Goal: Task Accomplishment & Management: Manage account settings

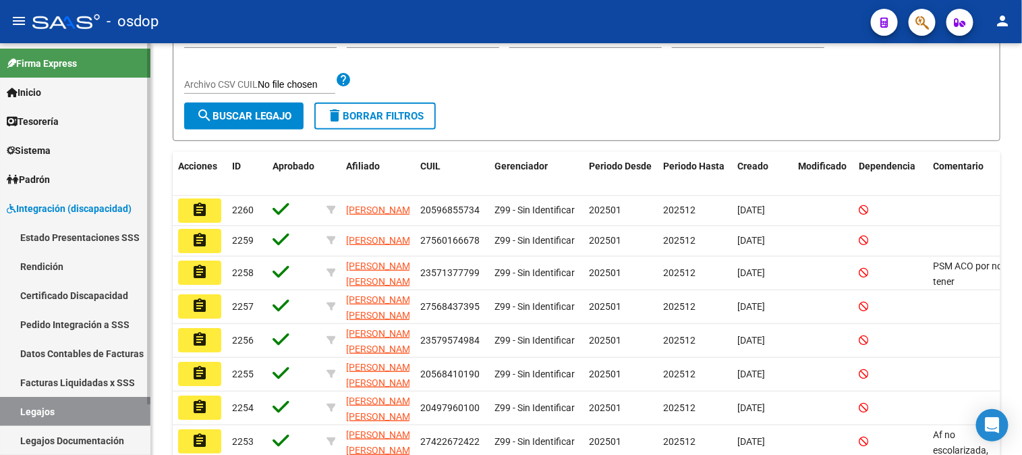
scroll to position [57, 0]
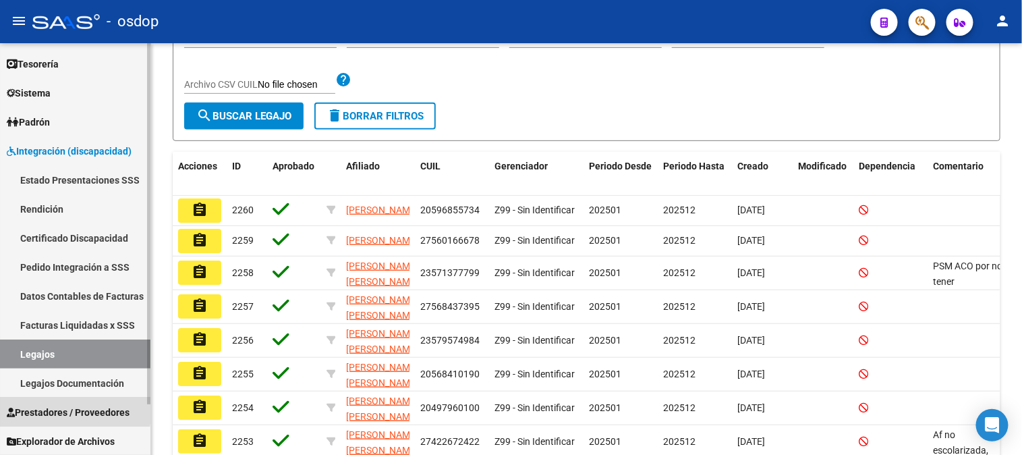
click at [47, 407] on span "Prestadores / Proveedores" at bounding box center [68, 412] width 123 height 15
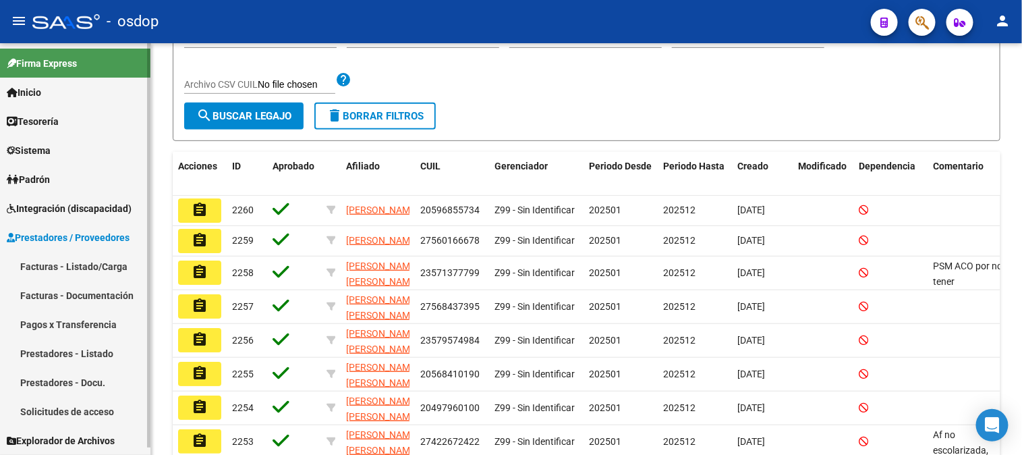
scroll to position [0, 0]
click at [76, 410] on link "Solicitudes de acceso" at bounding box center [75, 411] width 150 height 29
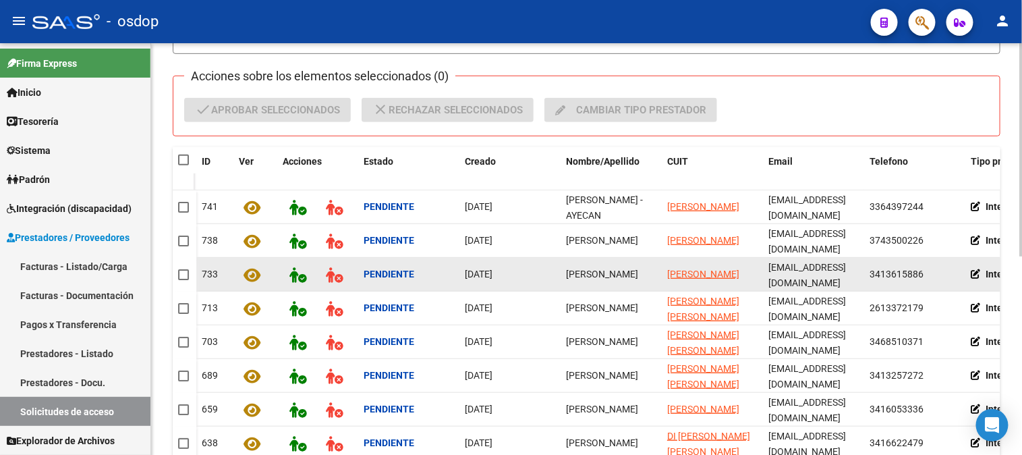
scroll to position [299, 0]
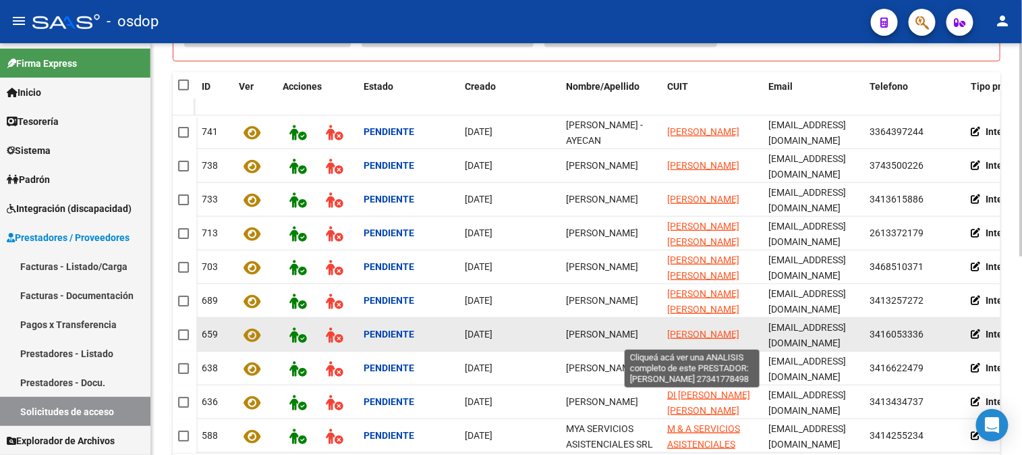
click at [693, 328] on span "[PERSON_NAME]" at bounding box center [703, 333] width 72 height 11
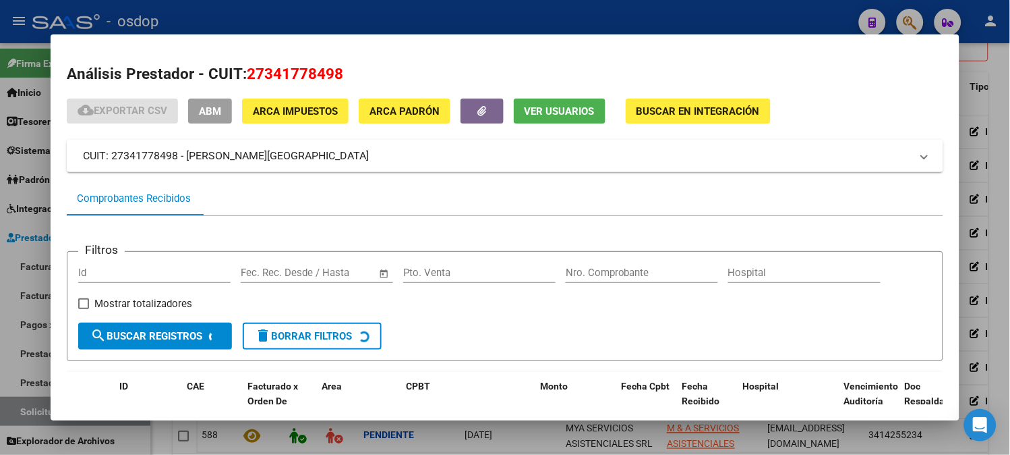
click at [538, 108] on span "Ver Usuarios" at bounding box center [560, 111] width 70 height 12
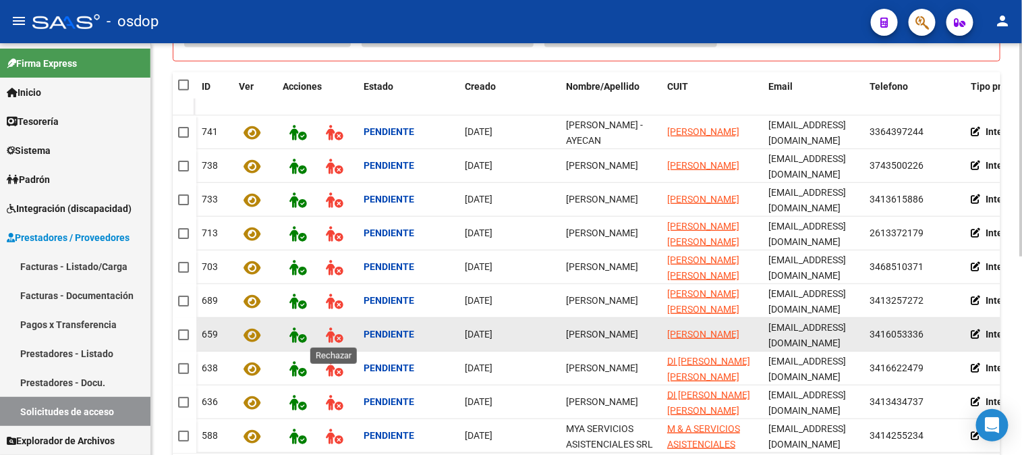
click at [329, 329] on icon at bounding box center [334, 335] width 17 height 16
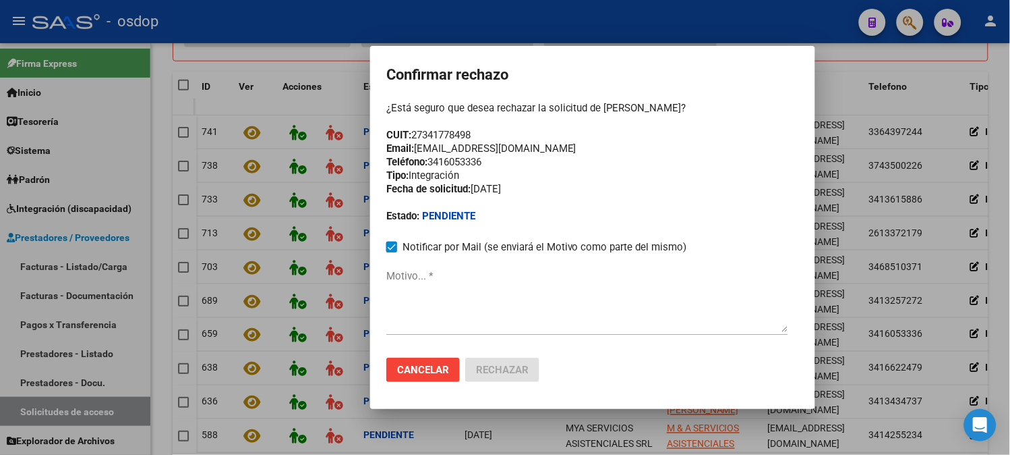
drag, startPoint x: 414, startPoint y: 131, endPoint x: 479, endPoint y: 131, distance: 64.7
click at [479, 131] on div "¿Está seguro que desea rechazar la solicitud de [PERSON_NAME]? CUIT: 2734177849…" at bounding box center [592, 161] width 413 height 121
copy div "27341778498"
click at [405, 375] on span "Cancelar" at bounding box center [423, 370] width 52 height 12
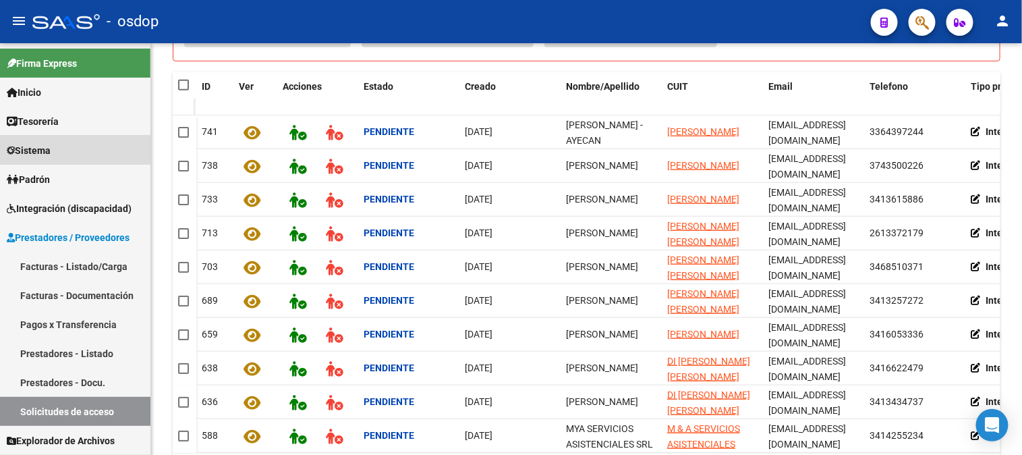
click at [24, 152] on span "Sistema" at bounding box center [29, 150] width 44 height 15
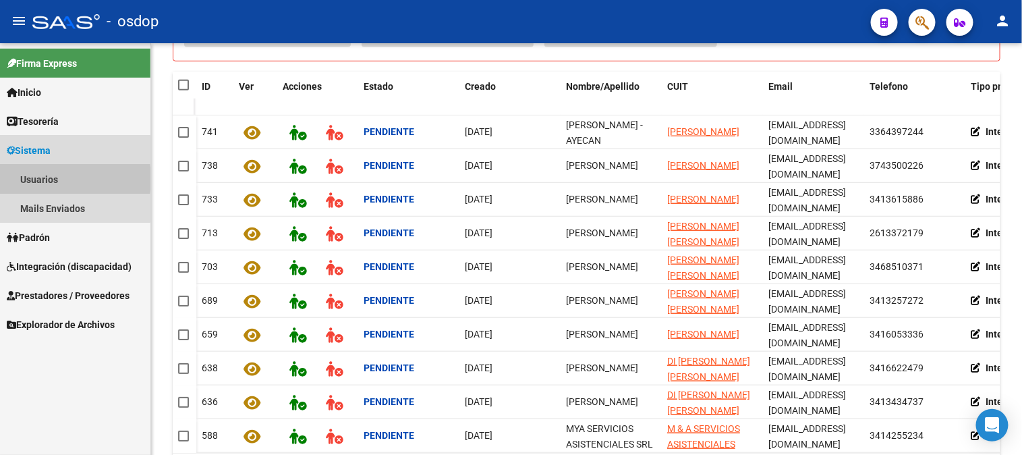
click at [38, 179] on link "Usuarios" at bounding box center [75, 179] width 150 height 29
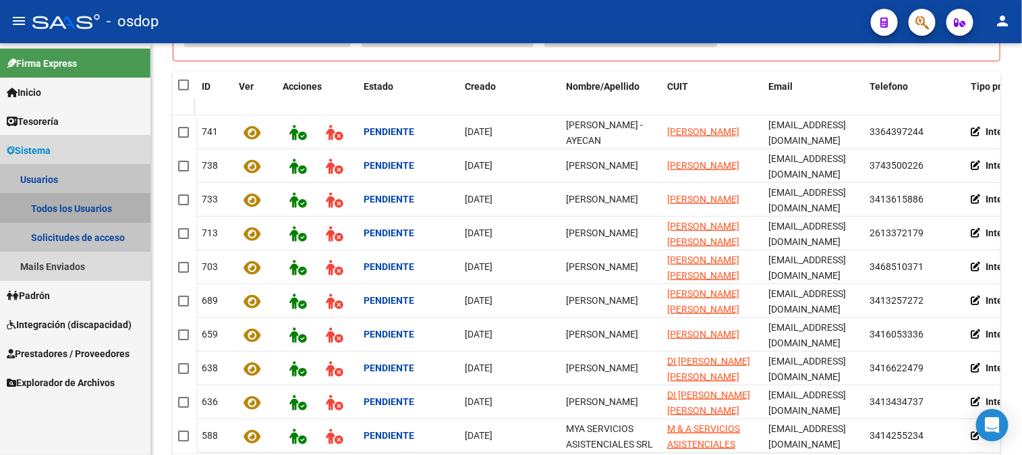
click at [59, 207] on link "Todos los Usuarios" at bounding box center [75, 208] width 150 height 29
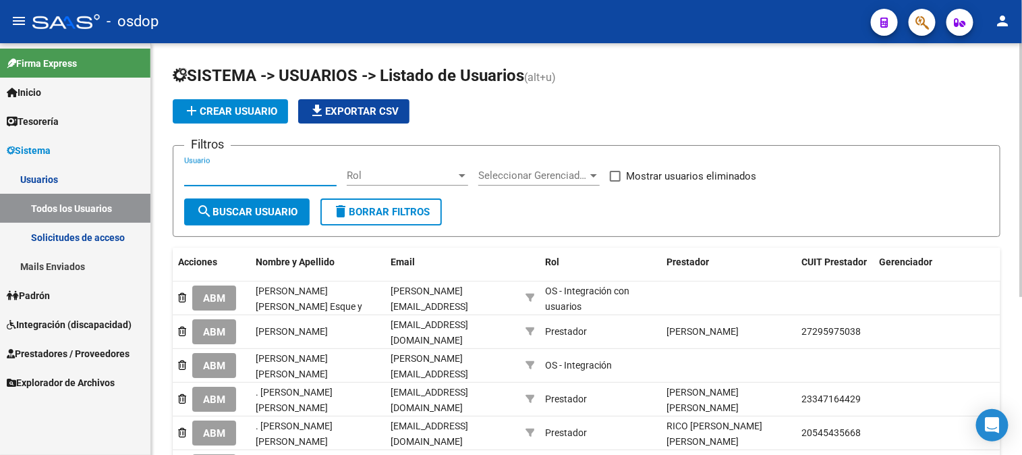
drag, startPoint x: 185, startPoint y: 177, endPoint x: 192, endPoint y: 176, distance: 6.8
click at [187, 177] on input "Usuario" at bounding box center [260, 175] width 152 height 12
paste input "27341778498"
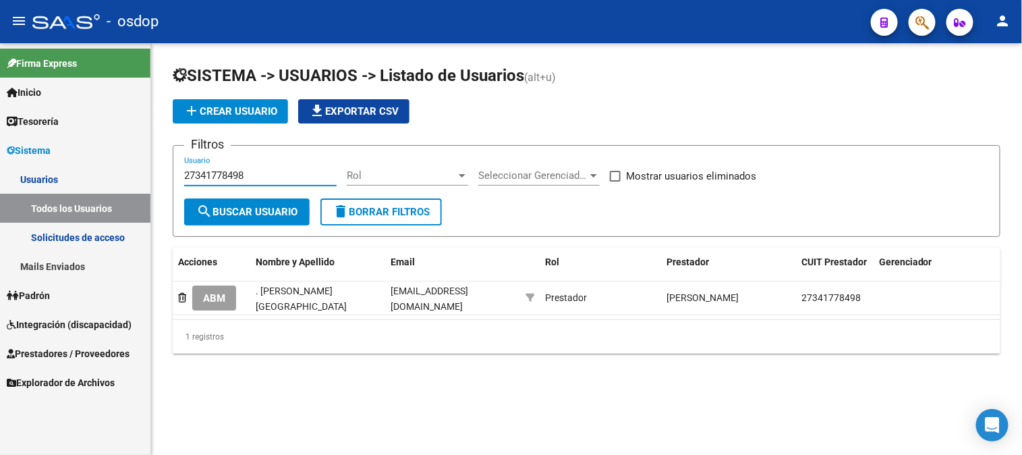
type input "27341778498"
click at [619, 177] on span at bounding box center [615, 176] width 11 height 11
click at [615, 181] on input "Mostrar usuarios eliminados" at bounding box center [614, 181] width 1 height 1
checkbox input "true"
click at [272, 208] on span "search Buscar Usuario" at bounding box center [246, 212] width 101 height 12
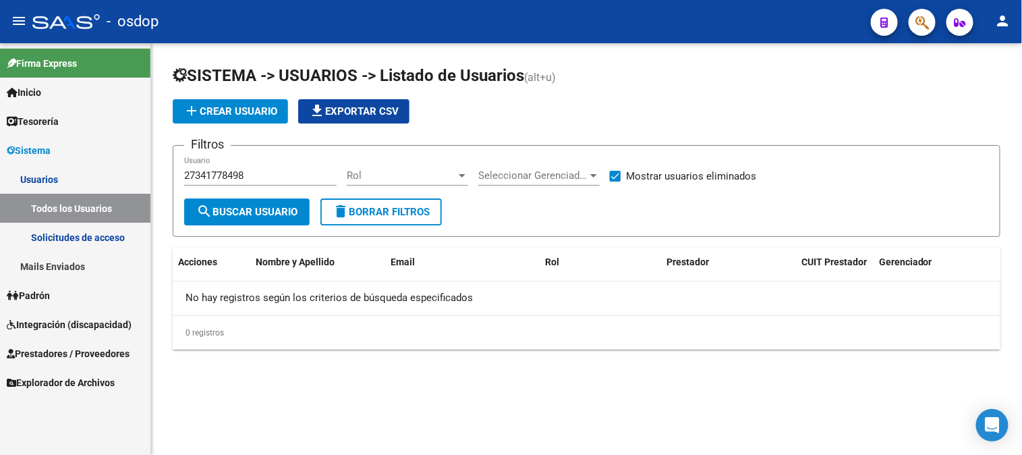
click at [73, 240] on link "Solicitudes de acceso" at bounding box center [75, 237] width 150 height 29
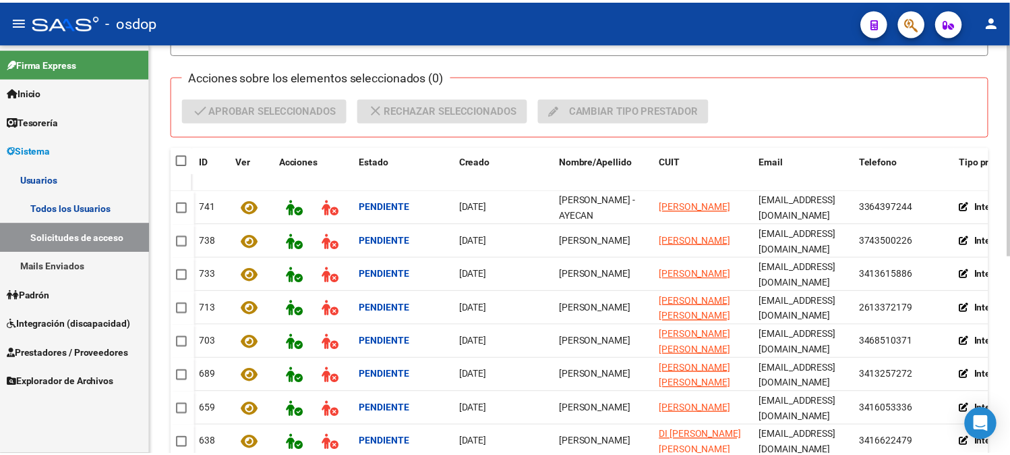
scroll to position [374, 0]
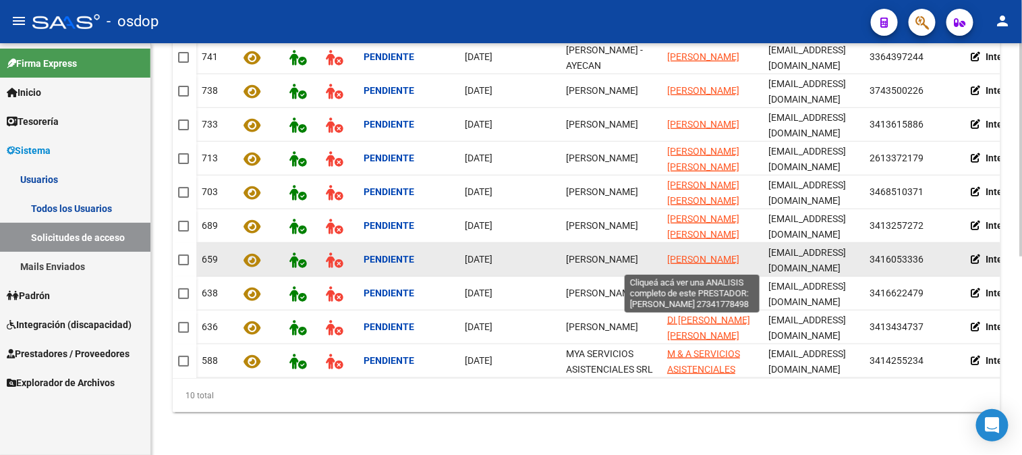
click at [681, 254] on span "[PERSON_NAME]" at bounding box center [703, 259] width 72 height 11
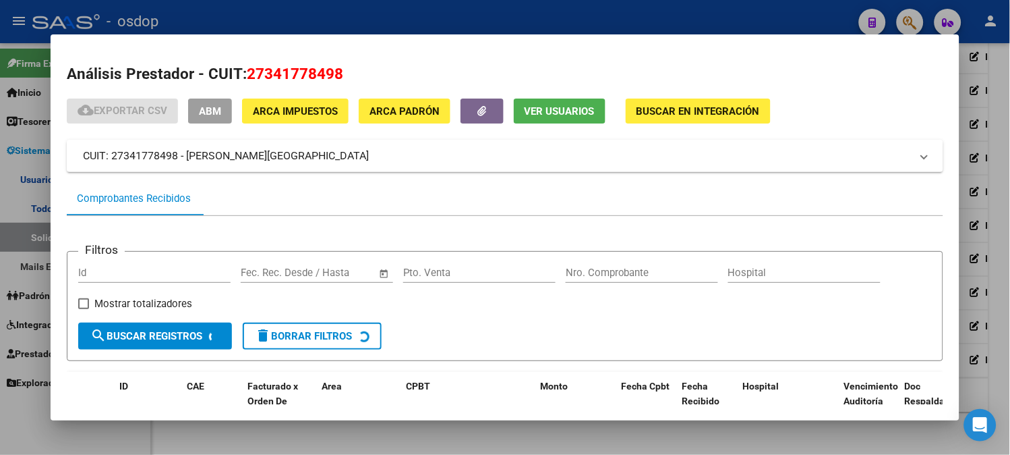
click at [544, 112] on span "Ver Usuarios" at bounding box center [560, 111] width 70 height 12
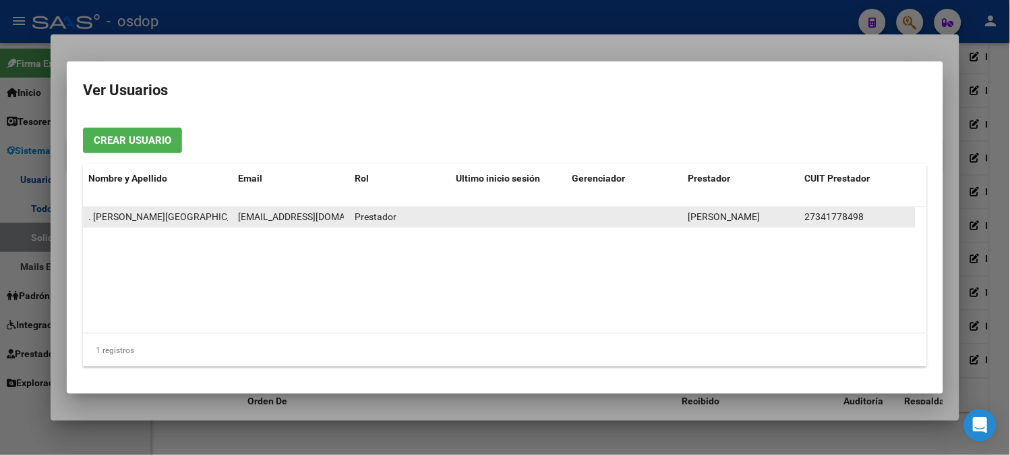
scroll to position [0, 24]
drag, startPoint x: 237, startPoint y: 214, endPoint x: 341, endPoint y: 218, distance: 103.9
click at [342, 220] on datatable-body-cell "[EMAIL_ADDRESS][DOMAIN_NAME]" at bounding box center [291, 217] width 117 height 20
copy span "[EMAIL_ADDRESS][DOMAIN_NAME]"
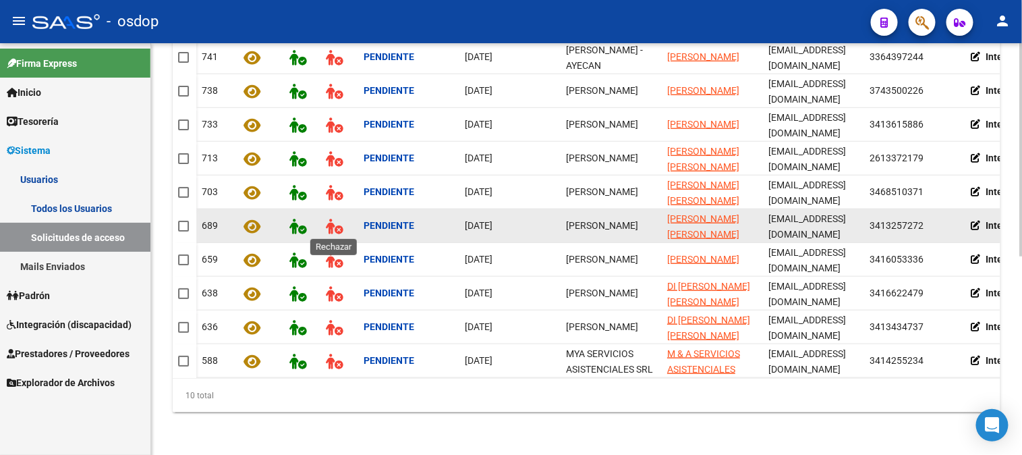
click at [332, 220] on icon at bounding box center [334, 227] width 17 height 16
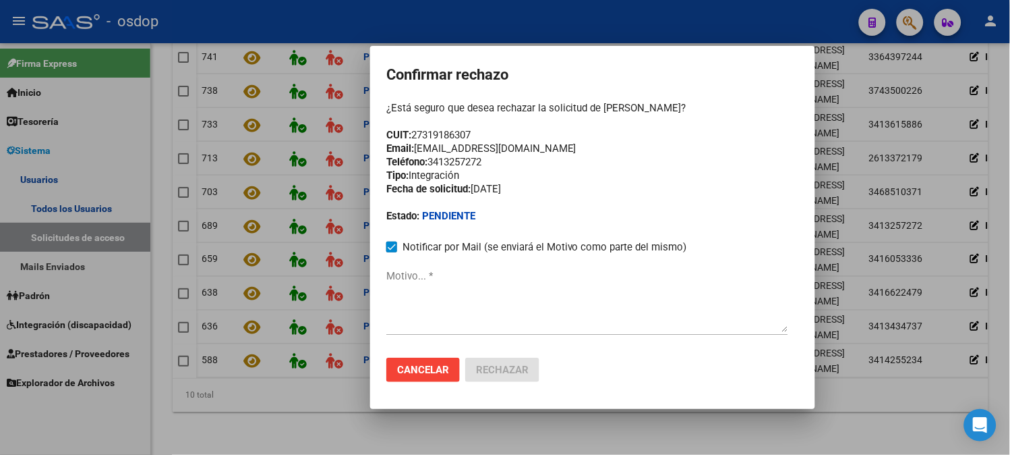
click at [398, 291] on textarea "Motivo... *" at bounding box center [587, 299] width 402 height 63
paste textarea "[EMAIL_ADDRESS][DOMAIN_NAME]"
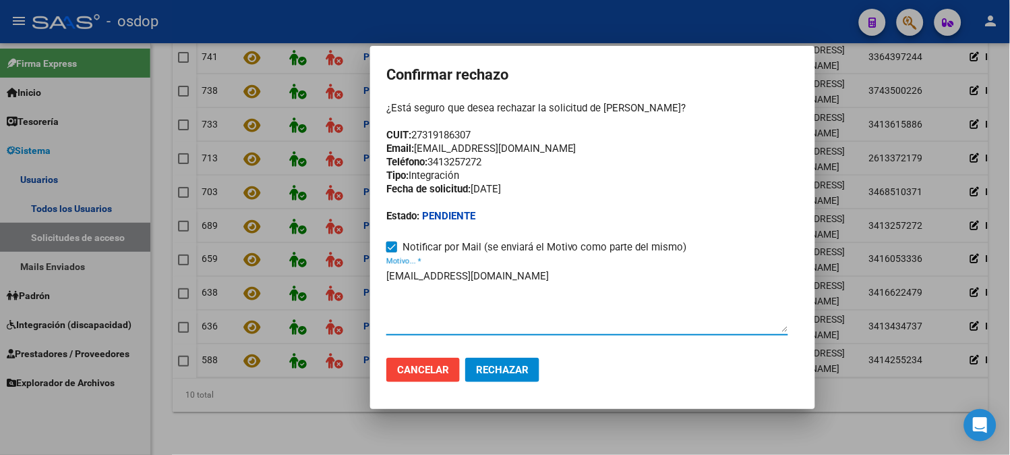
click at [387, 272] on textarea "[EMAIL_ADDRESS][DOMAIN_NAME]" at bounding box center [587, 299] width 402 height 63
paste textarea "Se encuentra ACTIVA la cuenta de correo electrónico:"
type textarea "Se encuentra ACTIVA la cuenta de correo electrónico: [EMAIL_ADDRESS][DOMAIN_NAM…"
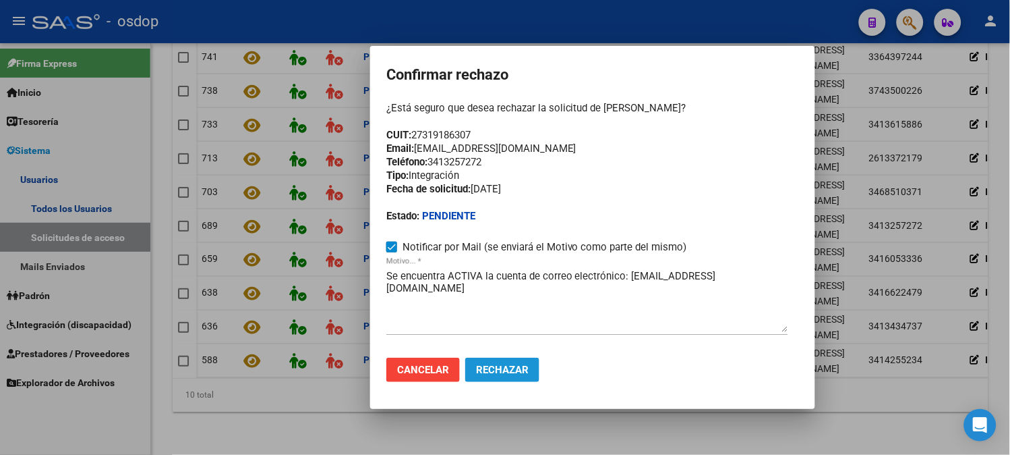
click at [497, 372] on span "Rechazar" at bounding box center [502, 370] width 53 height 12
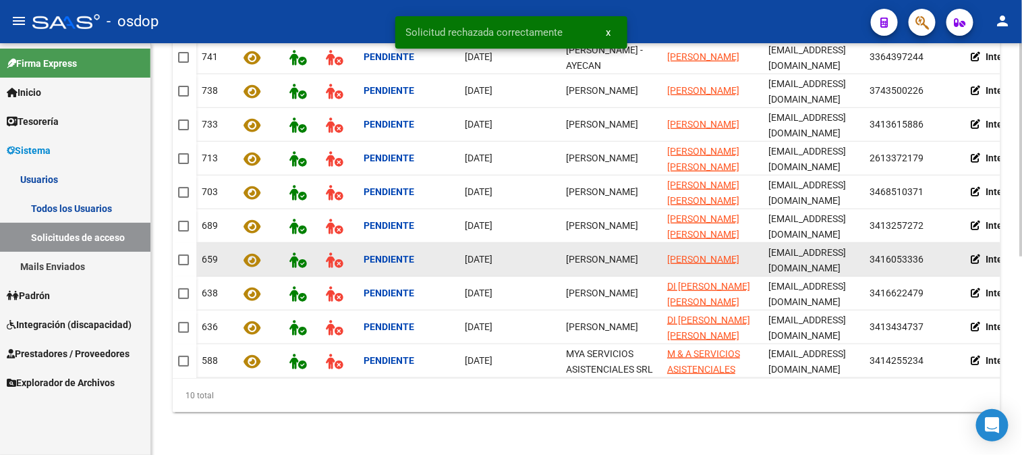
scroll to position [348, 0]
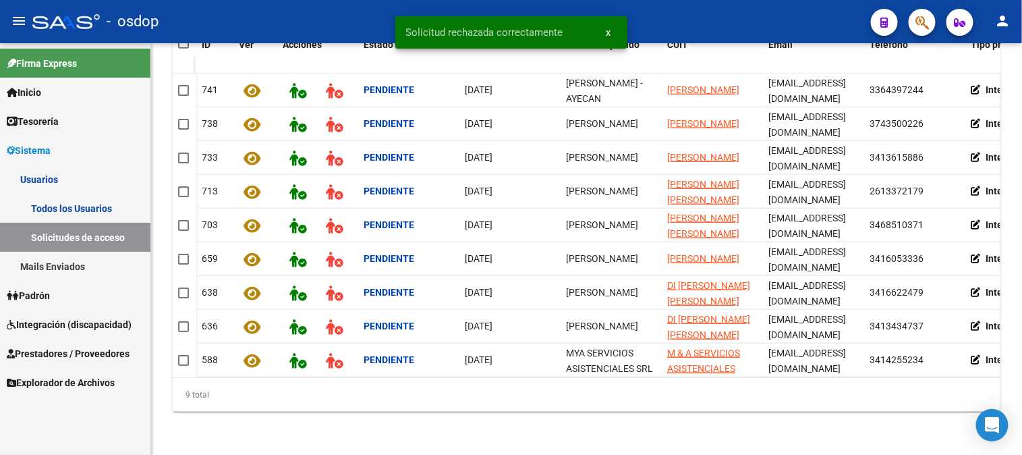
click at [53, 201] on link "Todos los Usuarios" at bounding box center [75, 208] width 150 height 29
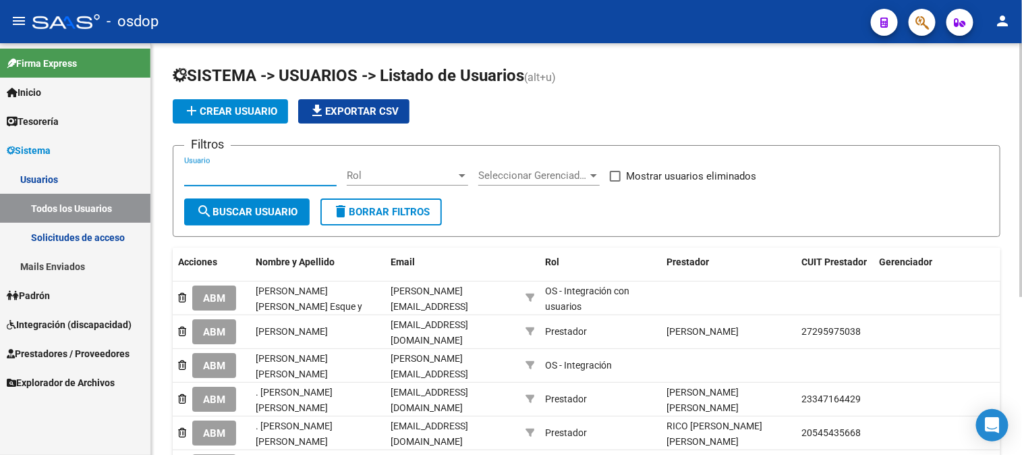
click at [187, 172] on input "Usuario" at bounding box center [260, 175] width 152 height 12
paste input "27341778498"
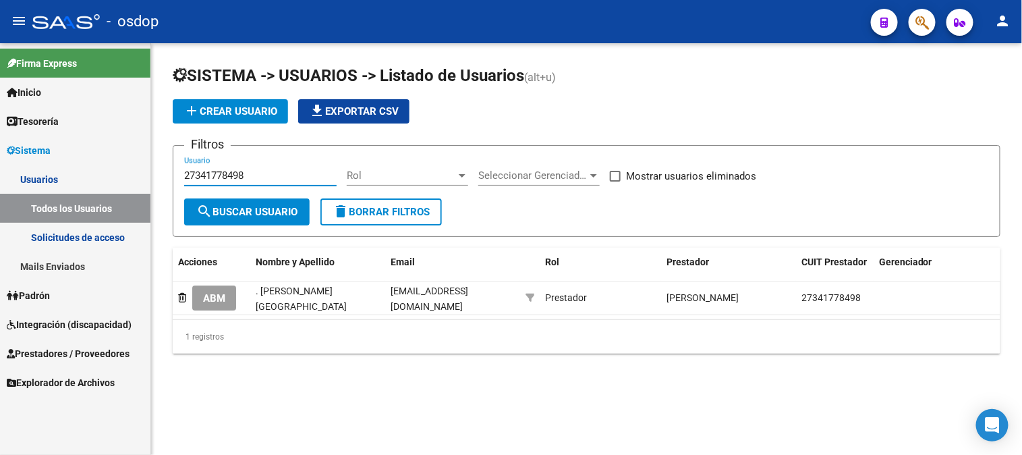
type input "27341778498"
click at [621, 176] on label "Mostrar usuarios eliminados" at bounding box center [683, 176] width 146 height 16
click at [615, 181] on input "Mostrar usuarios eliminados" at bounding box center [614, 181] width 1 height 1
click at [241, 208] on span "search Buscar Usuario" at bounding box center [246, 212] width 101 height 12
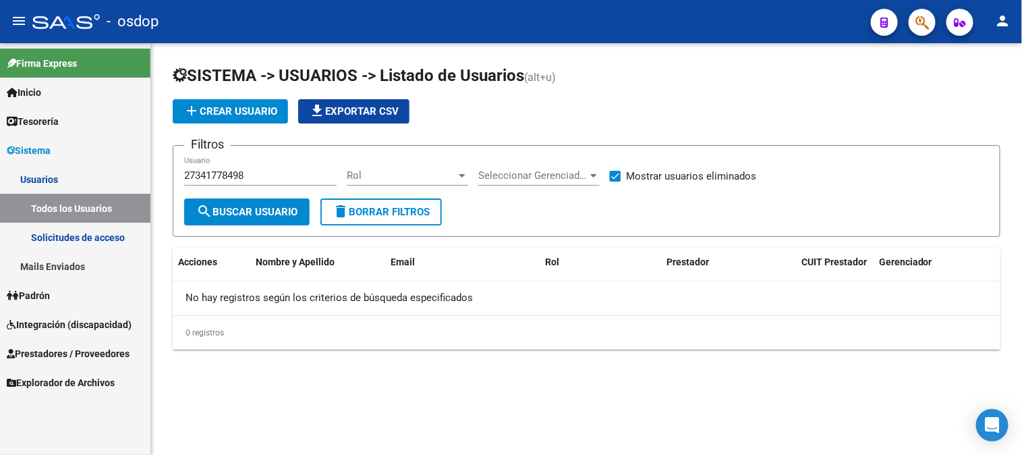
click at [241, 208] on span "search Buscar Usuario" at bounding box center [246, 212] width 101 height 12
click at [254, 178] on input "27341778498" at bounding box center [260, 175] width 152 height 12
click at [615, 175] on span at bounding box center [615, 176] width 11 height 11
click at [615, 181] on input "Mostrar usuarios eliminados" at bounding box center [614, 181] width 1 height 1
checkbox input "false"
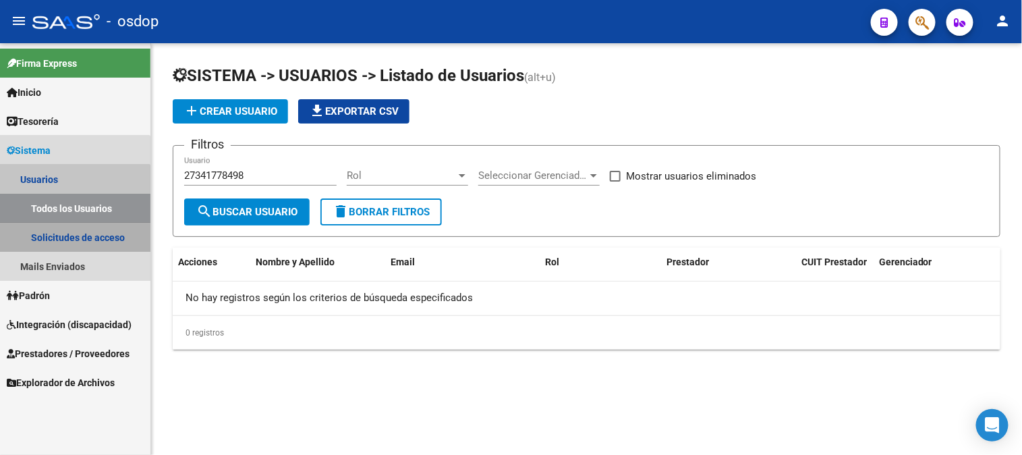
click at [57, 237] on link "Solicitudes de acceso" at bounding box center [75, 237] width 150 height 29
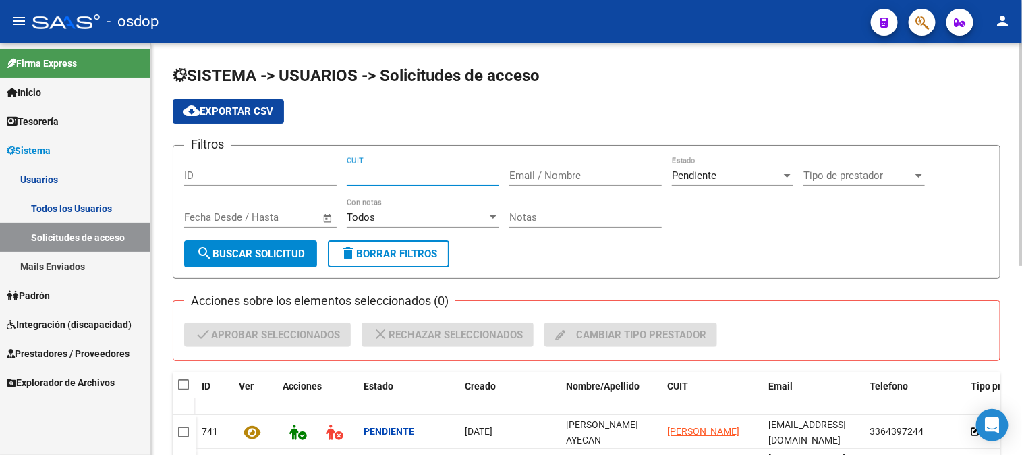
click at [351, 177] on input "CUIT" at bounding box center [423, 175] width 152 height 12
paste input "27-34177849-8"
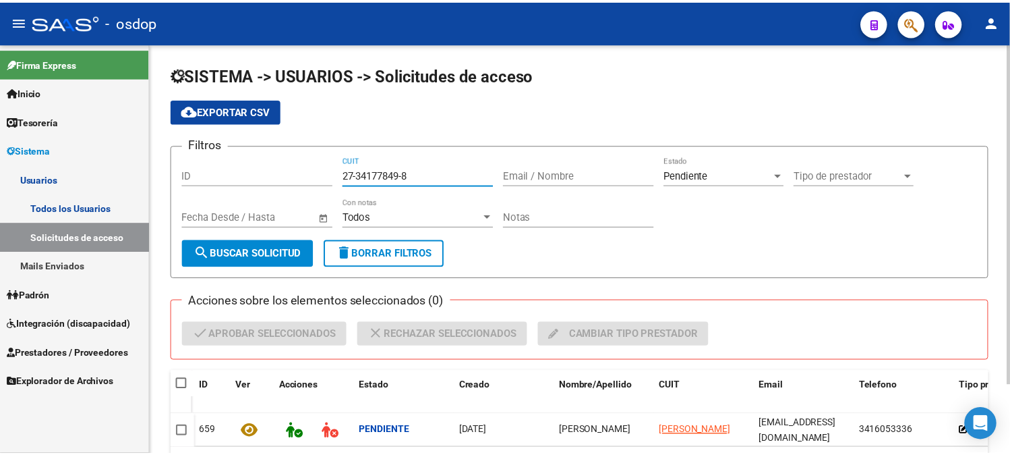
scroll to position [82, 0]
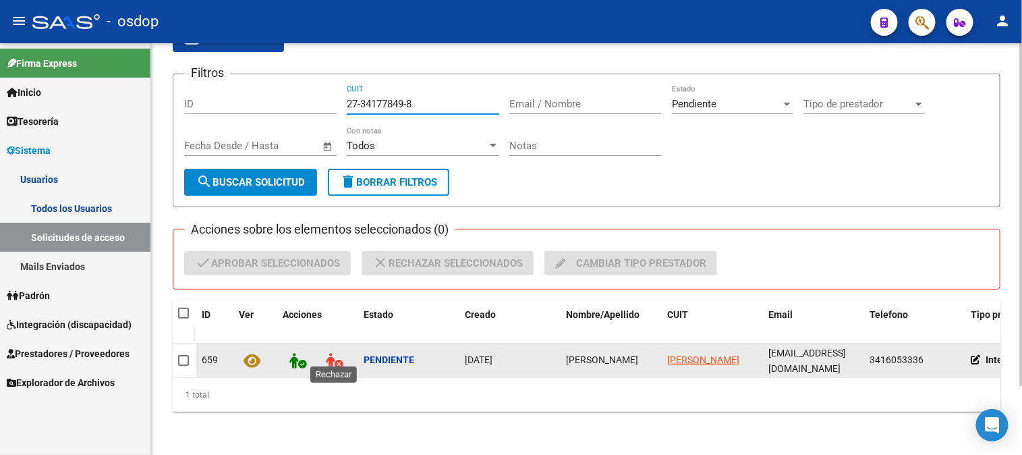
type input "27-34177849-8"
click at [329, 355] on icon at bounding box center [334, 361] width 17 height 16
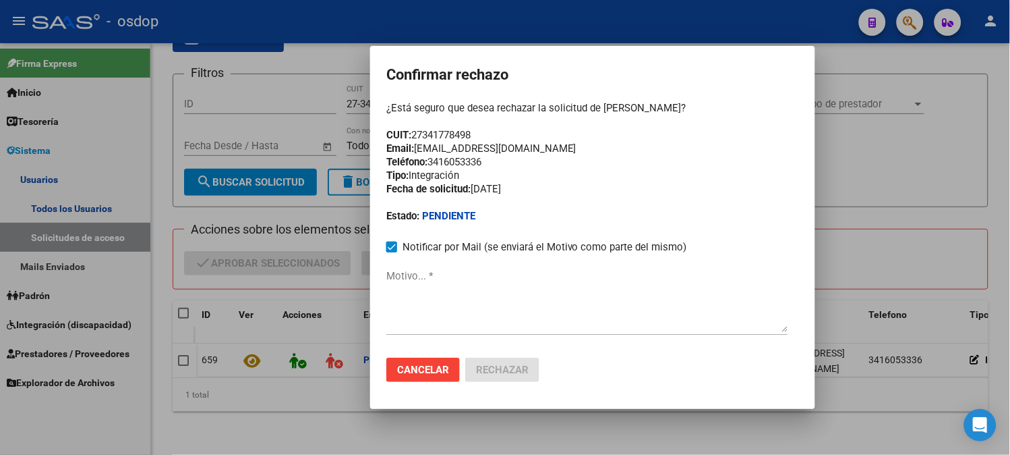
click at [394, 297] on textarea "Motivo... *" at bounding box center [587, 299] width 402 height 63
click at [428, 369] on span "Cancelar" at bounding box center [423, 370] width 52 height 12
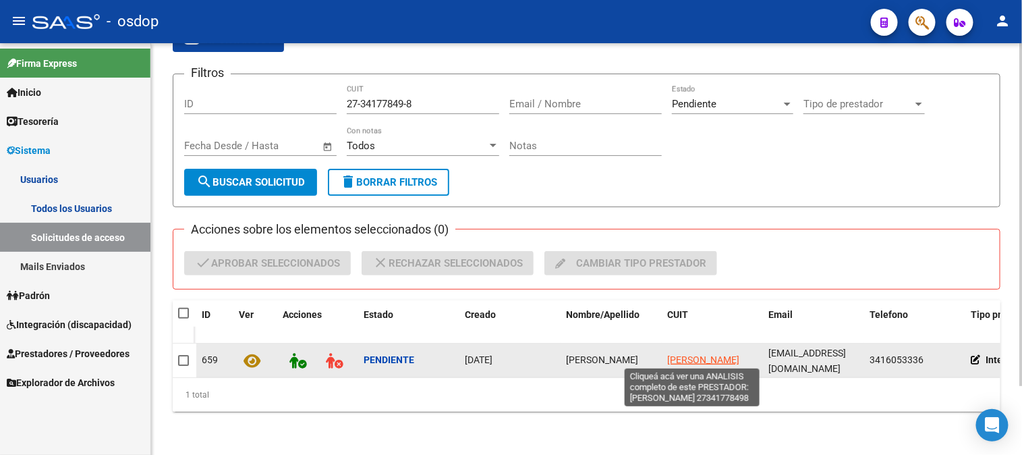
click at [683, 354] on span "[PERSON_NAME]" at bounding box center [703, 359] width 72 height 11
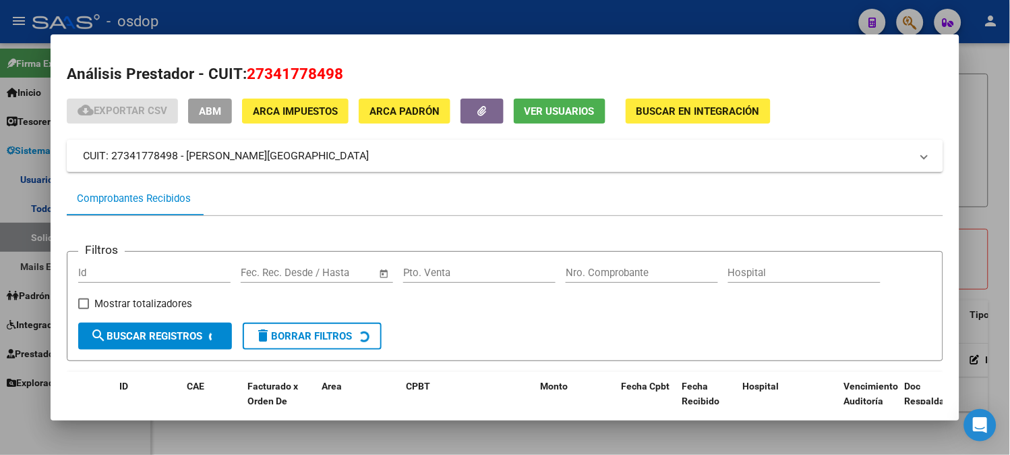
click at [548, 110] on span "Ver Usuarios" at bounding box center [560, 111] width 70 height 12
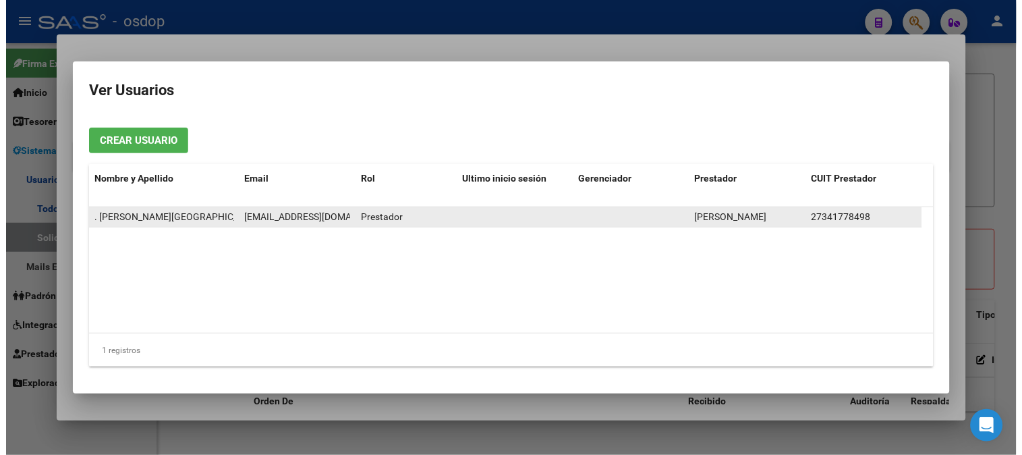
scroll to position [0, 24]
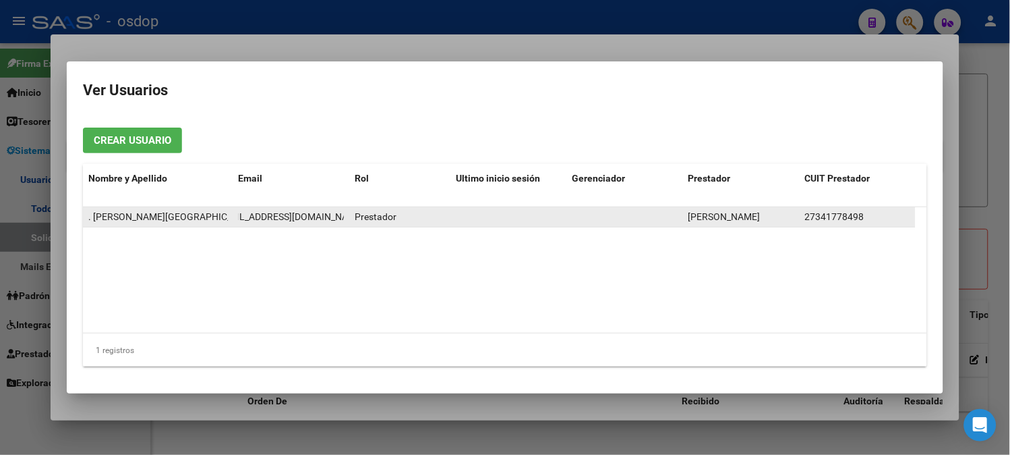
drag, startPoint x: 239, startPoint y: 214, endPoint x: 342, endPoint y: 217, distance: 103.2
click at [342, 217] on span "[EMAIL_ADDRESS][DOMAIN_NAME]" at bounding box center [290, 216] width 150 height 11
copy span "[EMAIL_ADDRESS][DOMAIN_NAME]"
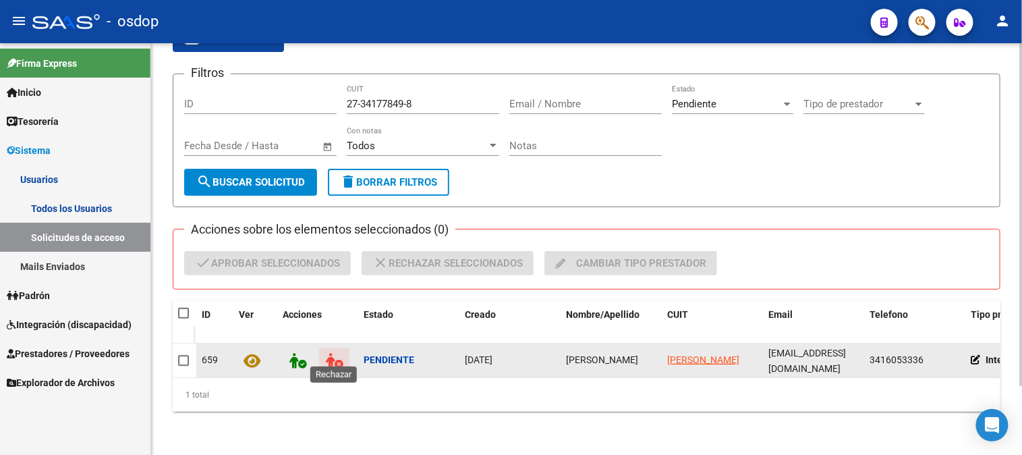
click at [336, 353] on icon at bounding box center [334, 361] width 17 height 16
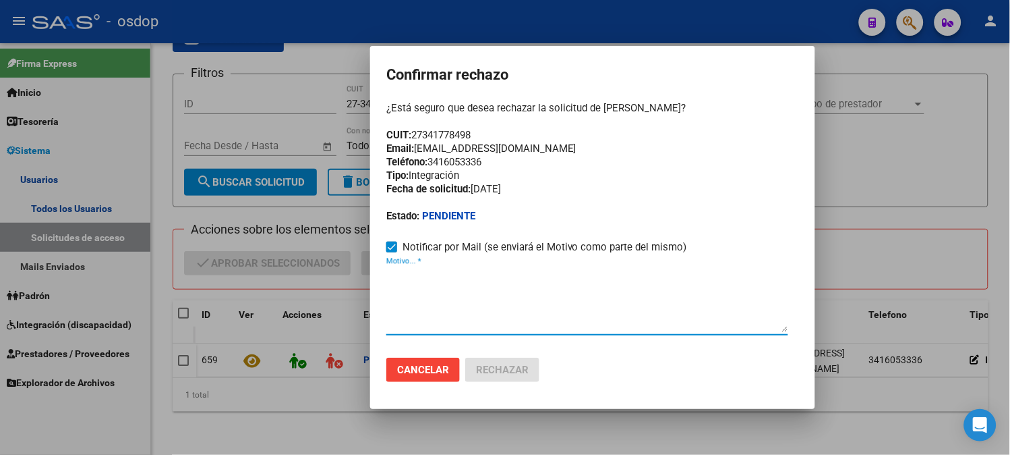
click at [411, 290] on textarea "Motivo... *" at bounding box center [587, 299] width 402 height 63
paste textarea "[EMAIL_ADDRESS][DOMAIN_NAME]"
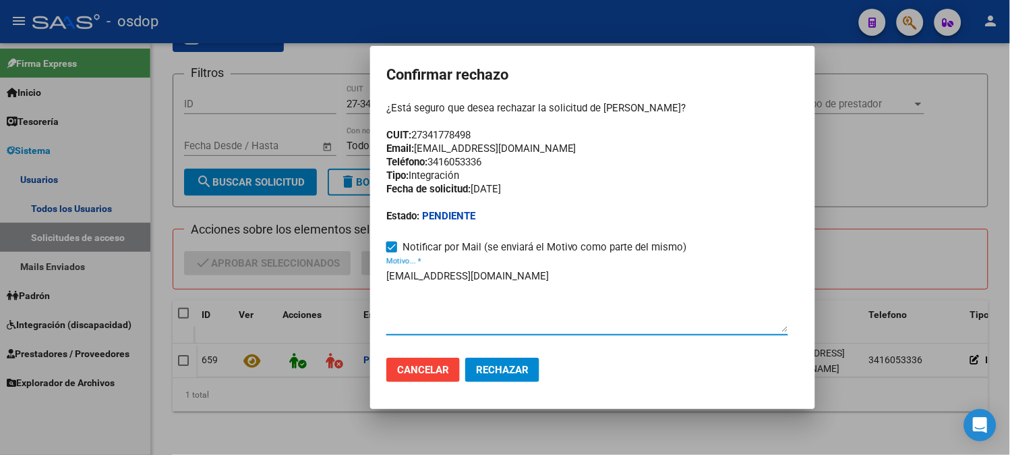
click at [387, 272] on textarea "[EMAIL_ADDRESS][DOMAIN_NAME]" at bounding box center [587, 299] width 402 height 63
paste textarea "Se encuentra ACTIVA la cuenta de correo electrónico:"
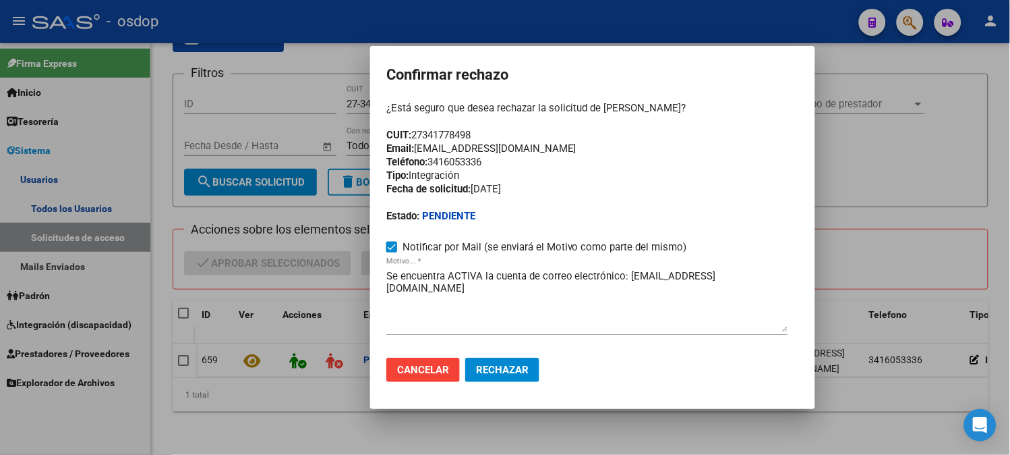
drag, startPoint x: 570, startPoint y: 146, endPoint x: 379, endPoint y: 146, distance: 190.9
click at [379, 146] on mat-dialog-container "Confirmar rechazo ¿Está seguro que desea rechazar la solicitud de [PERSON_NAME]…" at bounding box center [592, 228] width 445 height 364
copy div "Email: [EMAIL_ADDRESS][DOMAIN_NAME]"
click at [388, 274] on textarea "Se encuentra ACTIVA la cuenta de correo electrónico: [EMAIL_ADDRESS][DOMAIN_NAM…" at bounding box center [587, 299] width 402 height 63
paste textarea "Email: [EMAIL_ADDRESS][DOMAIN_NAME]"
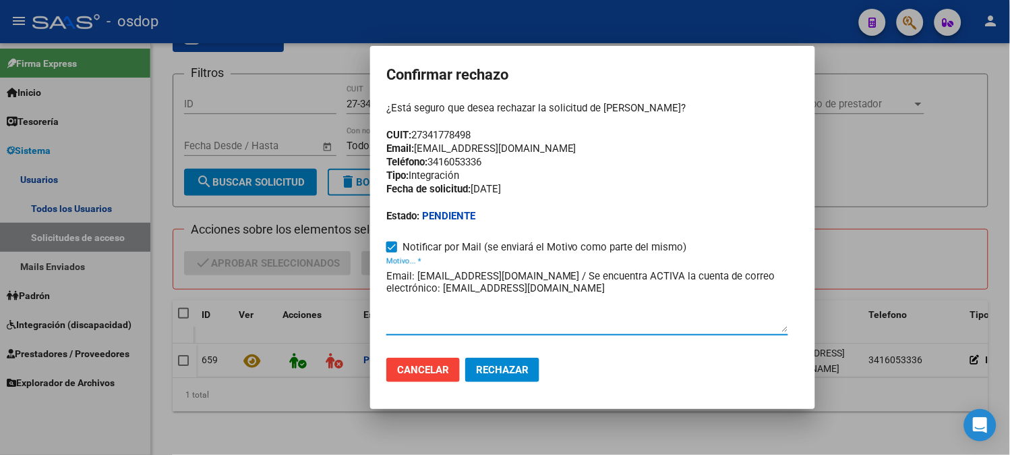
type textarea "Email: [EMAIL_ADDRESS][DOMAIN_NAME] / Se encuentra ACTIVA la cuenta de correo e…"
click at [507, 366] on span "Rechazar" at bounding box center [502, 370] width 53 height 12
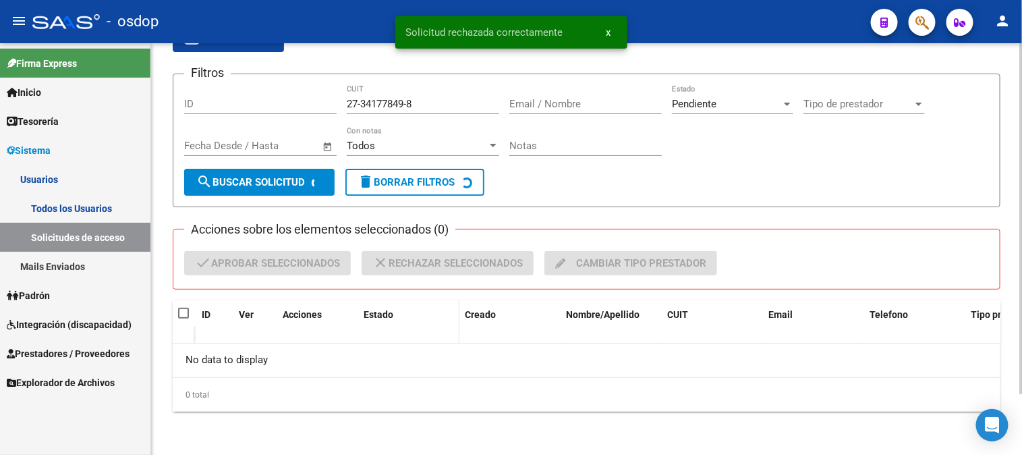
scroll to position [71, 0]
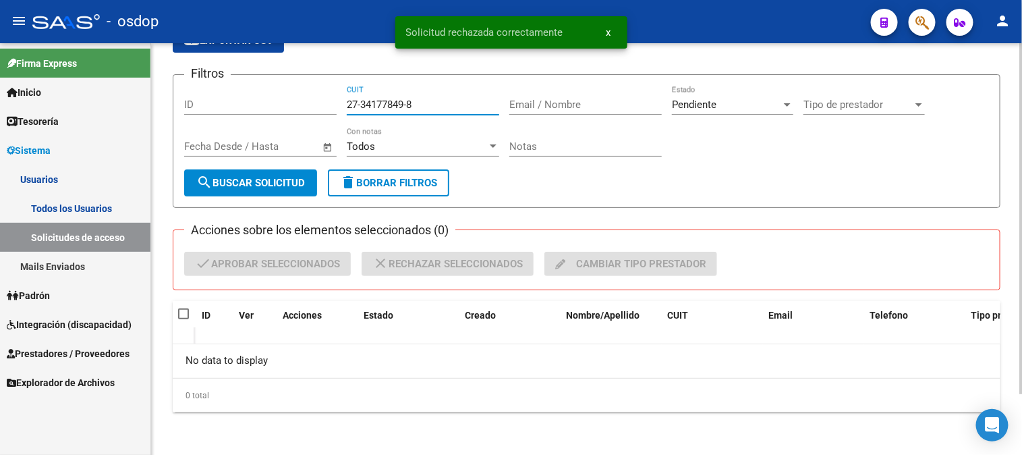
drag, startPoint x: 422, startPoint y: 103, endPoint x: 333, endPoint y: 95, distance: 88.7
click at [333, 95] on div "Filtros ID 27-34177849-8 CUIT Email / Nombre Pendiente Estado Tipo de prestador…" at bounding box center [586, 128] width 805 height 84
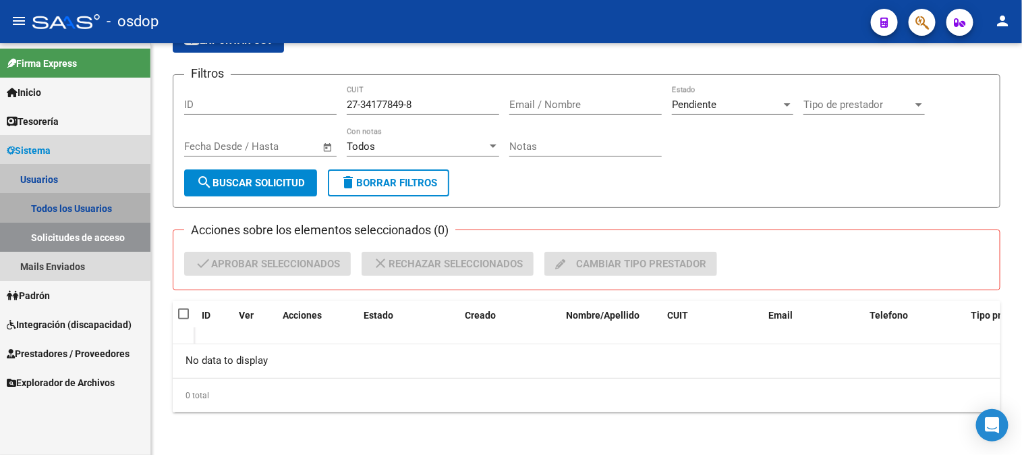
drag, startPoint x: 68, startPoint y: 204, endPoint x: 76, endPoint y: 205, distance: 8.1
click at [70, 204] on link "Todos los Usuarios" at bounding box center [75, 208] width 150 height 29
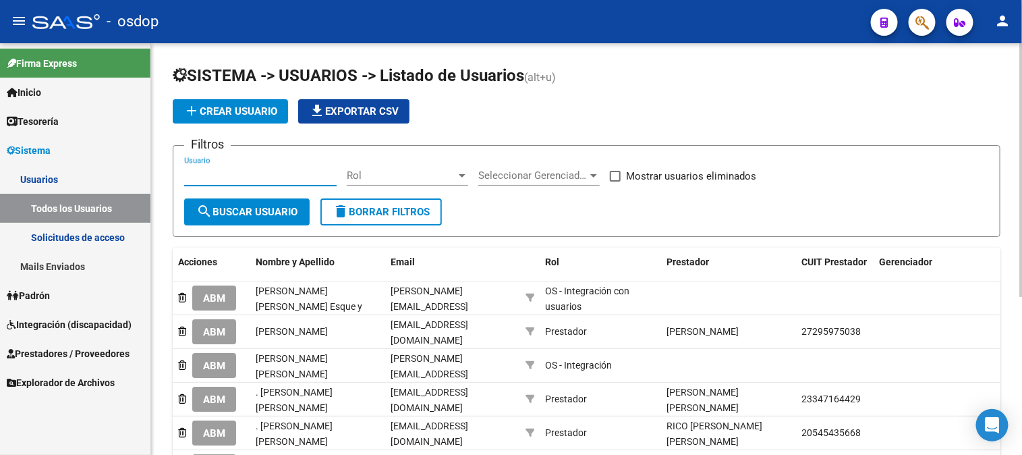
click at [190, 170] on input "Usuario" at bounding box center [260, 175] width 152 height 12
paste input "27-34177849-8"
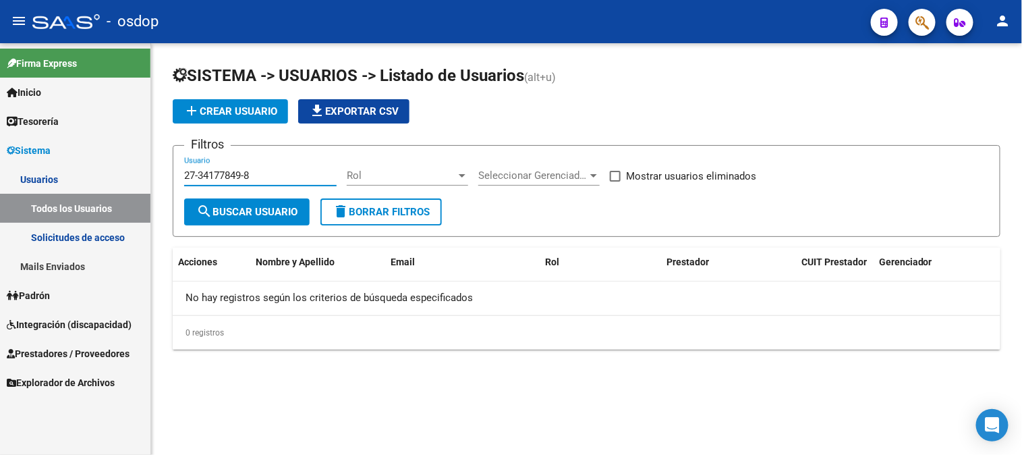
type input "27-34177849-8"
click at [616, 177] on span at bounding box center [615, 176] width 11 height 11
click at [615, 181] on input "Mostrar usuarios eliminados" at bounding box center [614, 181] width 1 height 1
checkbox input "true"
click at [250, 209] on span "search Buscar Usuario" at bounding box center [246, 212] width 101 height 12
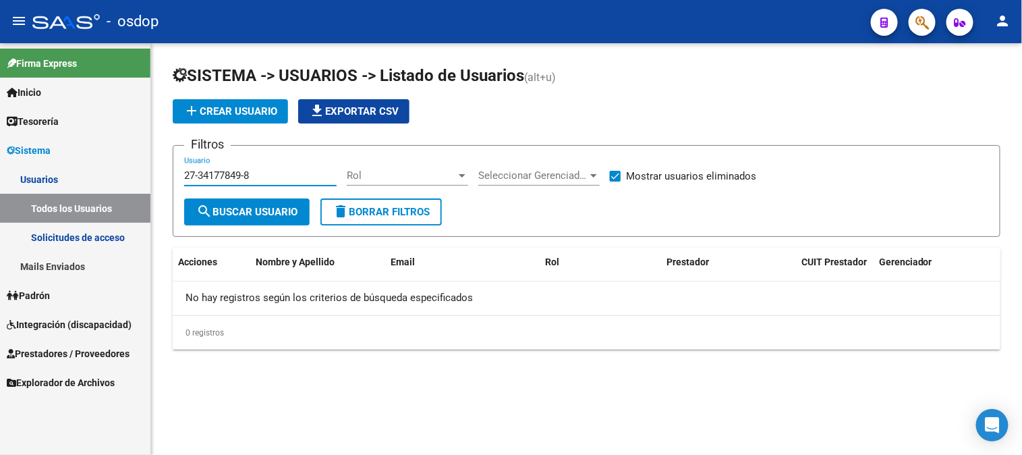
click at [258, 176] on input "27-34177849-8" at bounding box center [260, 175] width 152 height 12
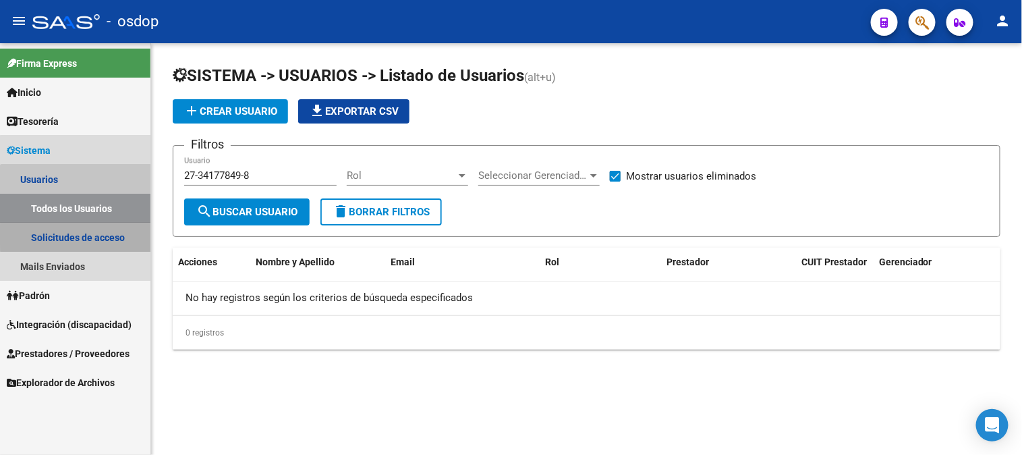
drag, startPoint x: 83, startPoint y: 235, endPoint x: 105, endPoint y: 236, distance: 22.3
click at [84, 236] on link "Solicitudes de acceso" at bounding box center [75, 237] width 150 height 29
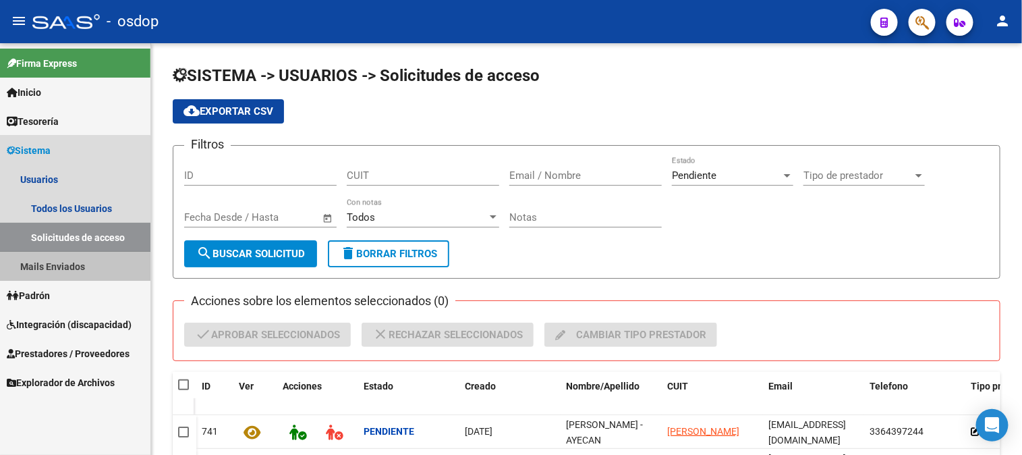
click at [55, 261] on link "Mails Enviados" at bounding box center [75, 266] width 150 height 29
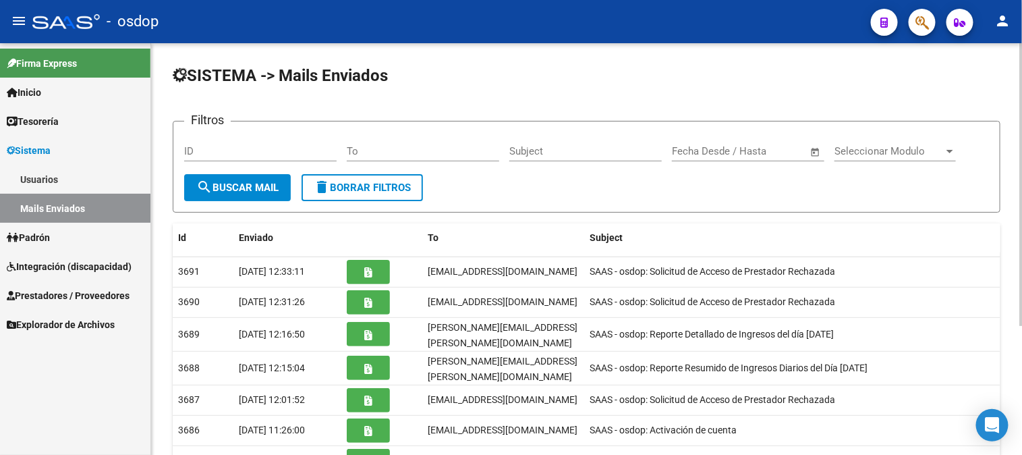
click at [348, 149] on input "To" at bounding box center [423, 151] width 152 height 12
paste input "[EMAIL_ADDRESS][DOMAIN_NAME]"
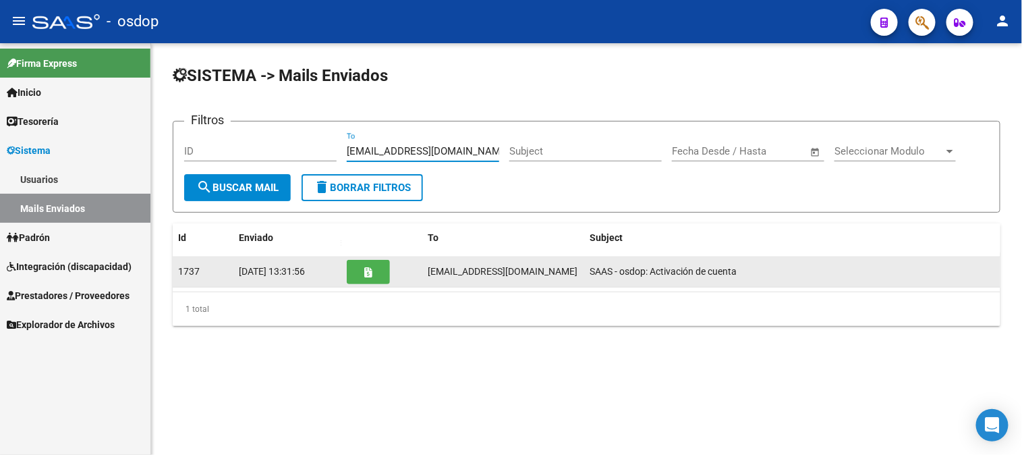
type input "[EMAIL_ADDRESS][DOMAIN_NAME]"
click at [366, 267] on icon "button" at bounding box center [368, 272] width 7 height 10
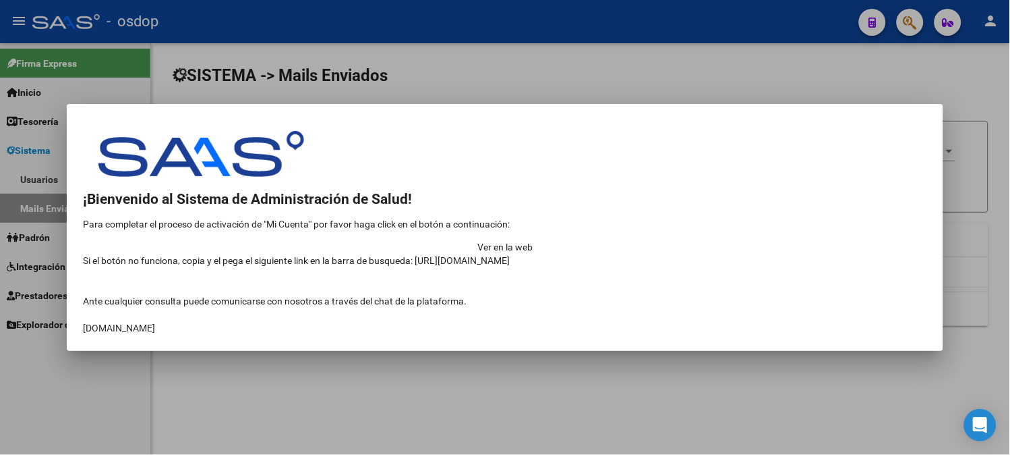
click at [807, 240] on td "Ver en la web" at bounding box center [505, 246] width 844 height 13
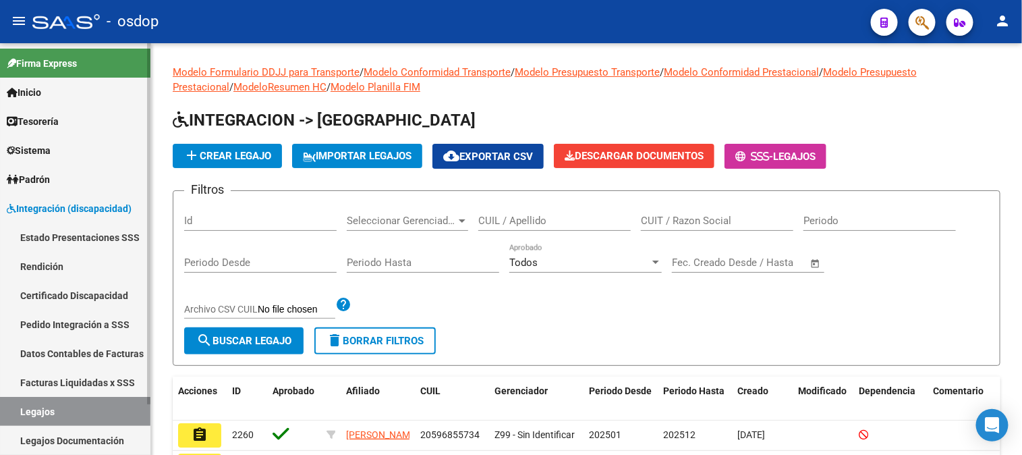
click at [36, 156] on span "Sistema" at bounding box center [29, 150] width 44 height 15
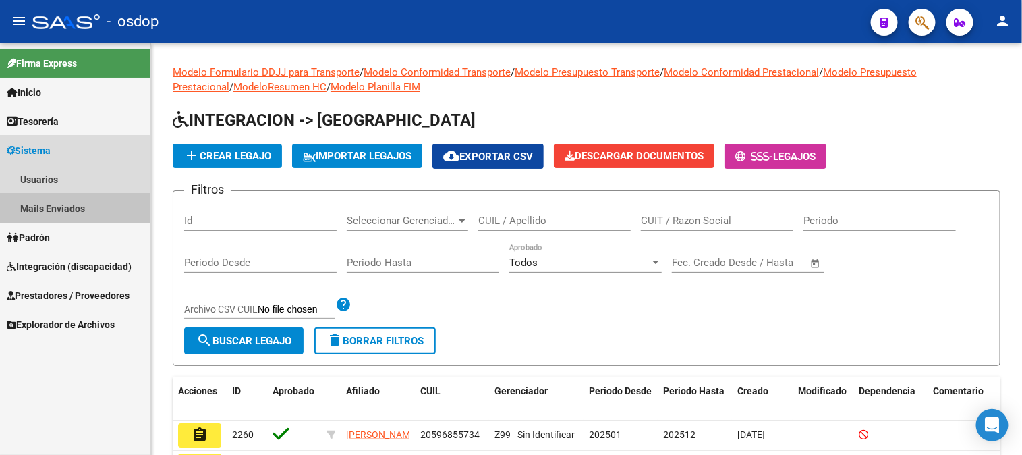
click at [61, 210] on link "Mails Enviados" at bounding box center [75, 208] width 150 height 29
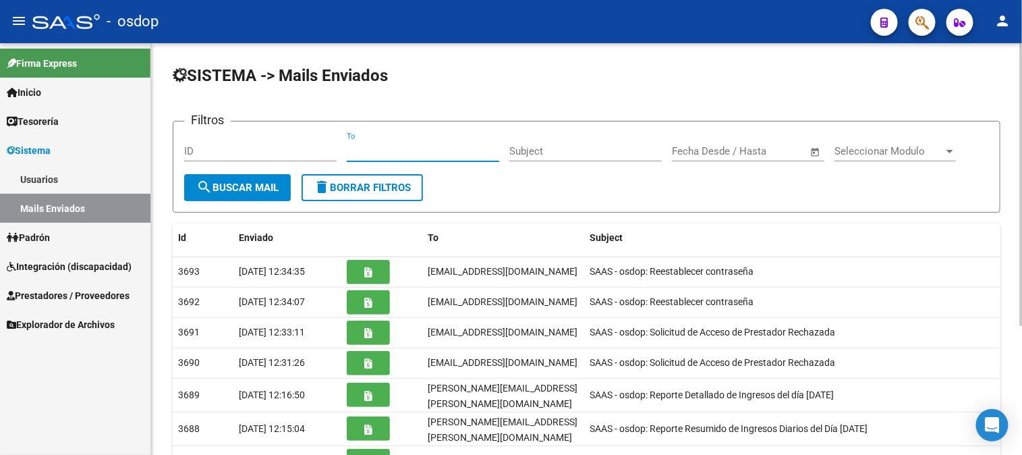
click at [349, 151] on input "To" at bounding box center [423, 151] width 152 height 12
paste input "[EMAIL_ADDRESS][DOMAIN_NAME]"
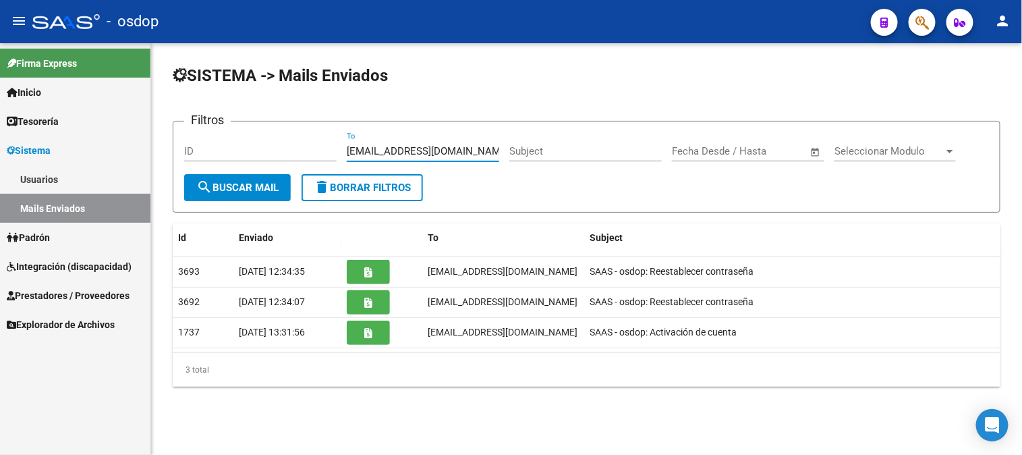
type input "[EMAIL_ADDRESS][DOMAIN_NAME]"
click at [44, 178] on link "Usuarios" at bounding box center [75, 179] width 150 height 29
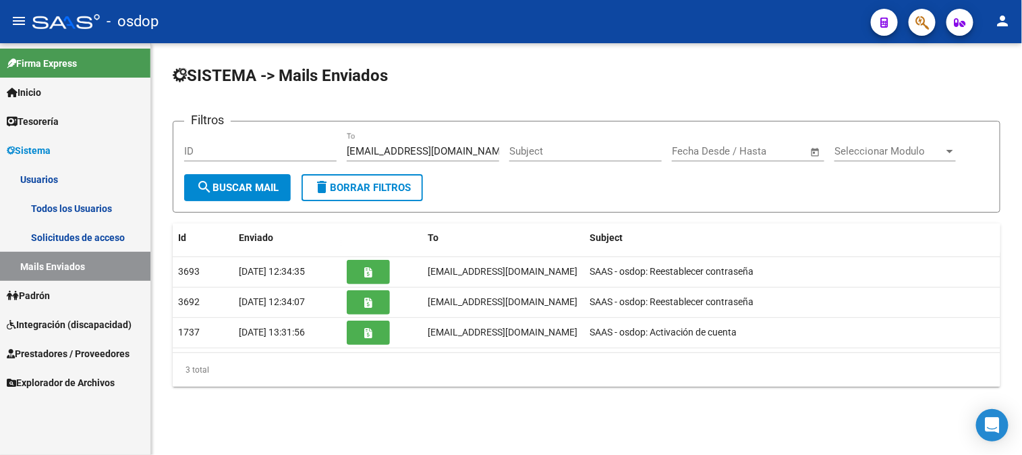
click at [67, 210] on link "Todos los Usuarios" at bounding box center [75, 208] width 150 height 29
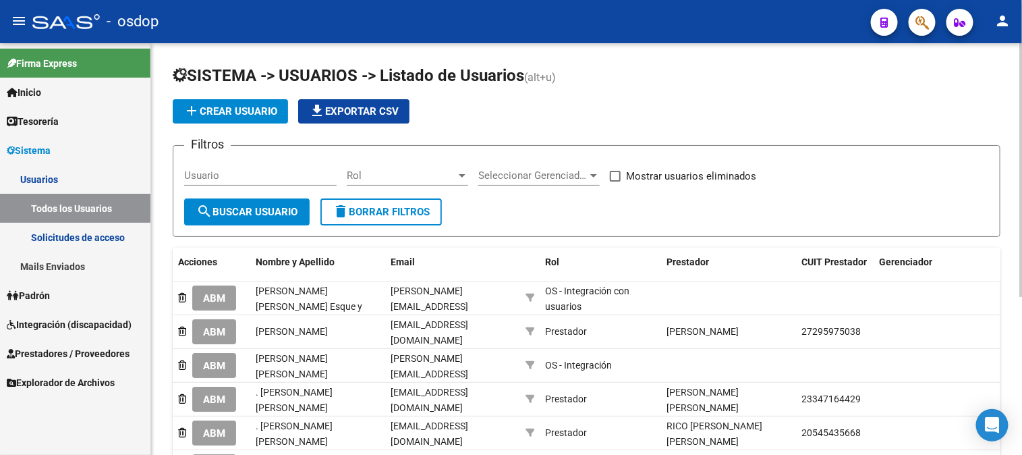
click at [187, 174] on input "Usuario" at bounding box center [260, 175] width 152 height 12
paste input "27341778498"
type input "27341778498"
click at [617, 177] on span at bounding box center [615, 176] width 11 height 11
click at [615, 181] on input "Mostrar usuarios eliminados" at bounding box center [614, 181] width 1 height 1
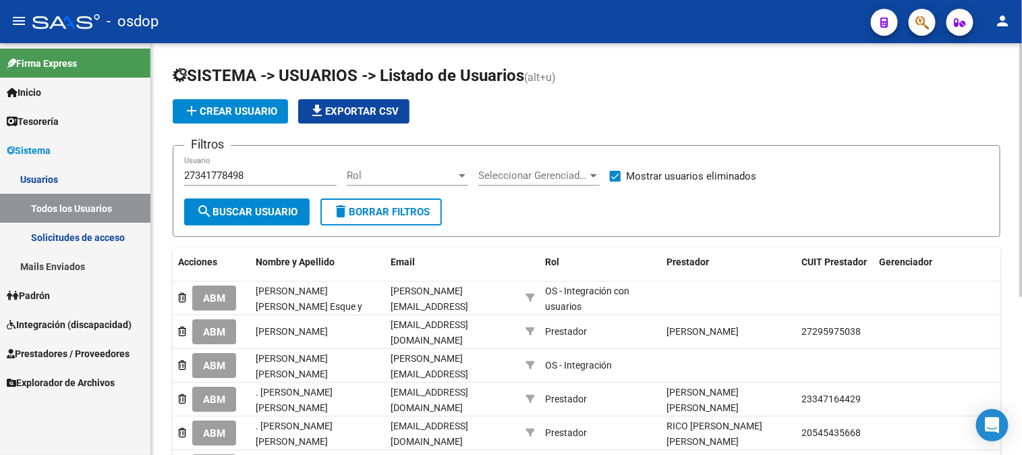
click at [241, 214] on span "search Buscar Usuario" at bounding box center [246, 212] width 101 height 12
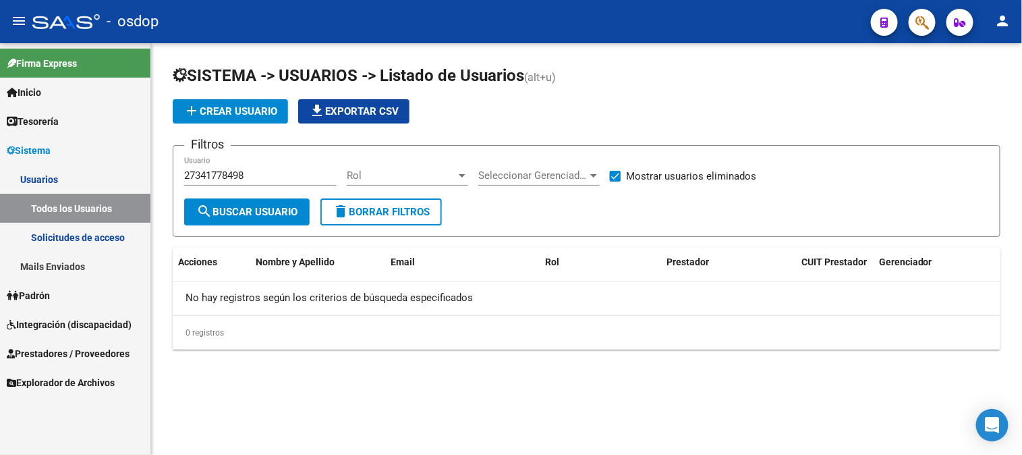
drag, startPoint x: 612, startPoint y: 174, endPoint x: 600, endPoint y: 174, distance: 12.1
click at [612, 174] on span at bounding box center [615, 176] width 11 height 11
click at [614, 181] on input "Mostrar usuarios eliminados" at bounding box center [614, 181] width 1 height 1
checkbox input "false"
click at [232, 217] on span "search Buscar Usuario" at bounding box center [246, 212] width 101 height 12
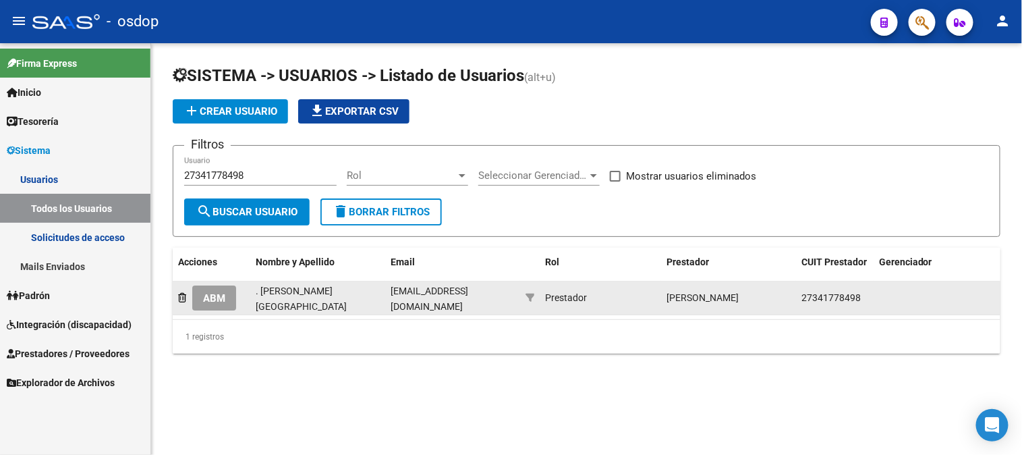
click at [216, 299] on span "ABM" at bounding box center [214, 298] width 22 height 12
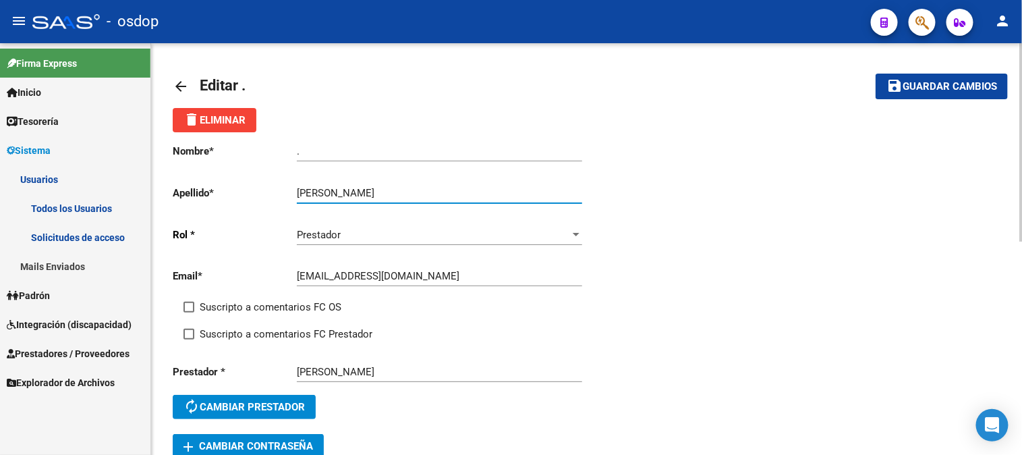
drag, startPoint x: 361, startPoint y: 192, endPoint x: 415, endPoint y: 193, distance: 54.6
click at [415, 193] on input "[PERSON_NAME]" at bounding box center [439, 193] width 285 height 12
type input "RASINES"
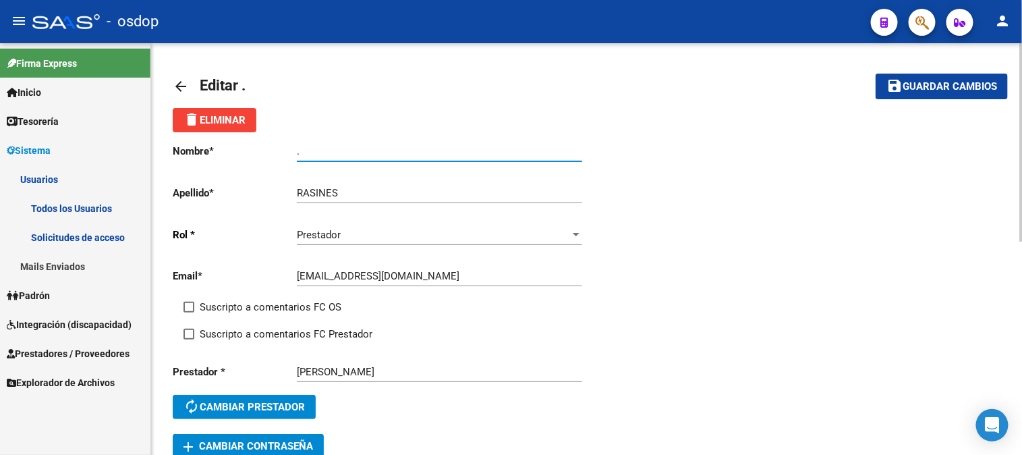
drag, startPoint x: 316, startPoint y: 149, endPoint x: 244, endPoint y: 146, distance: 71.5
click at [244, 146] on app-form-text-field "Nombre * . Ingresar nombre" at bounding box center [377, 151] width 409 height 12
paste input "FLORENCIA"
type input "FLORENCIA"
click at [909, 83] on span "Guardar cambios" at bounding box center [949, 87] width 94 height 12
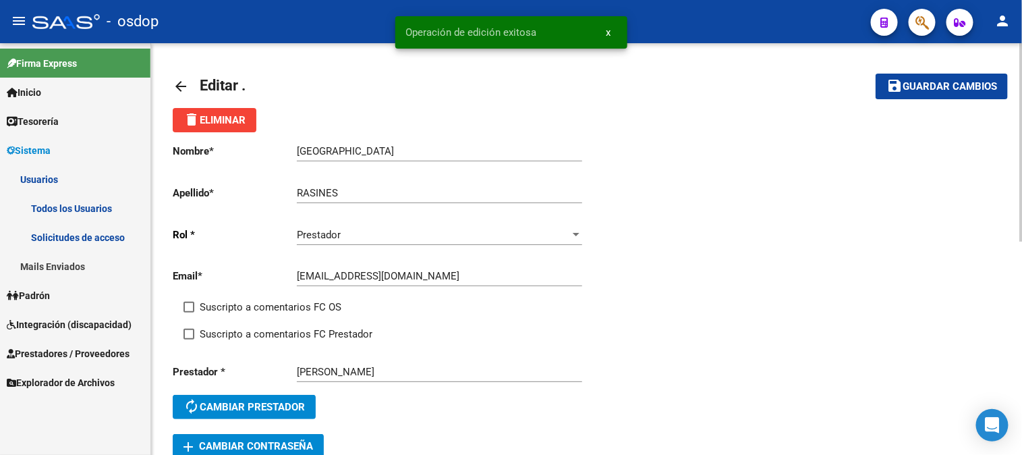
click at [185, 86] on mat-icon "arrow_back" at bounding box center [181, 86] width 16 height 16
